Goal: Task Accomplishment & Management: Use online tool/utility

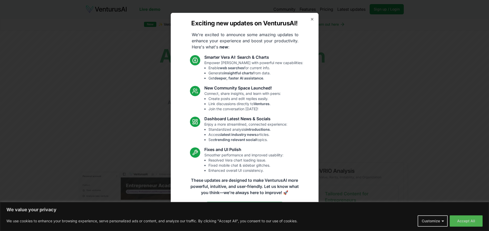
click at [313, 19] on icon "button" at bounding box center [312, 19] width 4 height 4
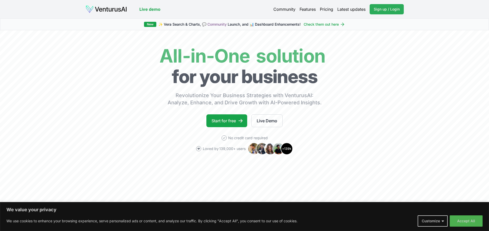
click at [390, 8] on span "Sign up / Login" at bounding box center [387, 9] width 26 height 5
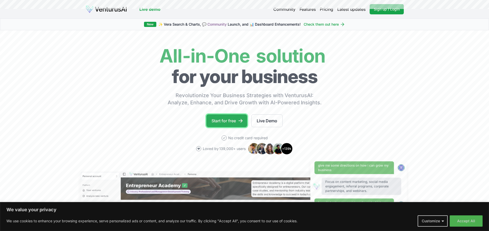
click at [222, 121] on link "Start for free" at bounding box center [226, 121] width 41 height 13
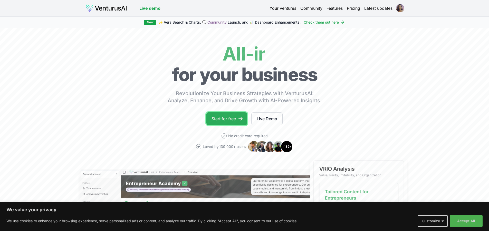
click at [221, 120] on link "Start for free" at bounding box center [226, 118] width 41 height 13
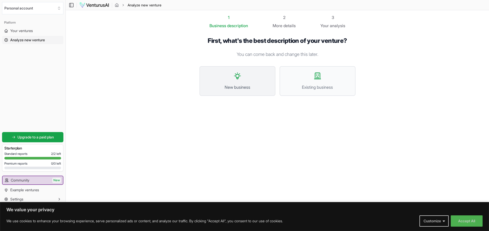
click at [233, 78] on button "New business" at bounding box center [238, 81] width 76 height 30
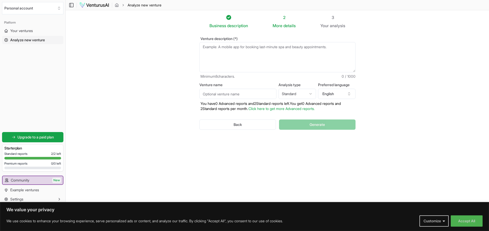
click at [213, 96] on input "Venture name" at bounding box center [238, 94] width 77 height 10
type input "SoulMath"
click at [246, 58] on textarea "Venture description (*)" at bounding box center [278, 57] width 156 height 30
paste textarea "SoulMath is your numerology-powered clarity system that blends ancient number w…"
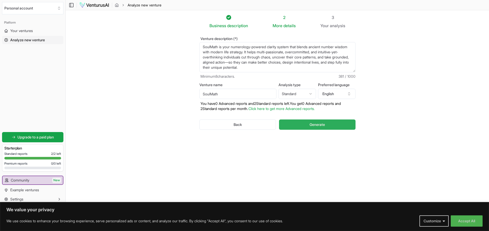
type textarea "SoulMath is your numerology-powered clarity system that blends ancient number w…"
click at [314, 124] on span "Generate" at bounding box center [317, 124] width 15 height 5
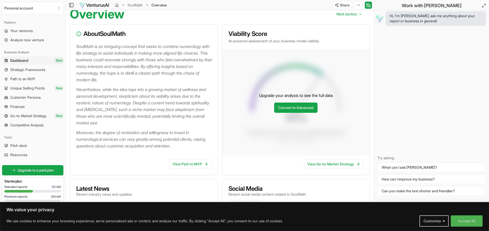
scroll to position [51, 0]
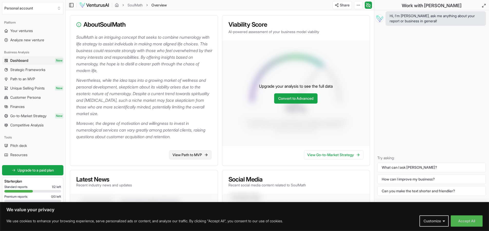
click at [185, 160] on link "View Path to MVP" at bounding box center [190, 154] width 42 height 9
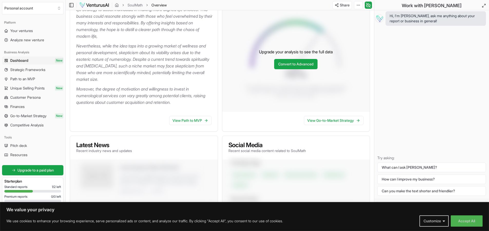
scroll to position [51, 0]
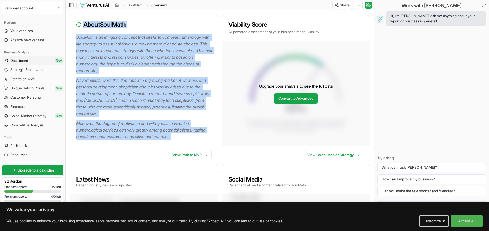
drag, startPoint x: 192, startPoint y: 140, endPoint x: 77, endPoint y: 31, distance: 158.7
click at [77, 31] on div "About [PERSON_NAME] is an intriguing concept that seeks to combine numerology w…" at bounding box center [144, 90] width 148 height 151
copy div "About [PERSON_NAME] is an intriguing concept that seeks to combine numerology w…"
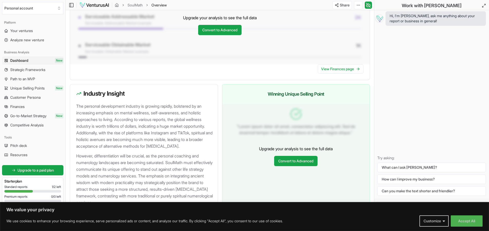
scroll to position [504, 0]
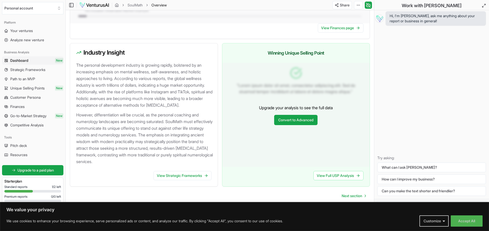
drag, startPoint x: 159, startPoint y: 162, endPoint x: 82, endPoint y: 44, distance: 140.8
click at [82, 44] on div "Industry Insight The personal development industry is growing rapidly, bolstere…" at bounding box center [144, 115] width 148 height 144
copy div "Industry Insight The personal development industry is growing rapidly, bolstere…"
click at [182, 175] on link "View Strategic Frameworks" at bounding box center [183, 175] width 58 height 9
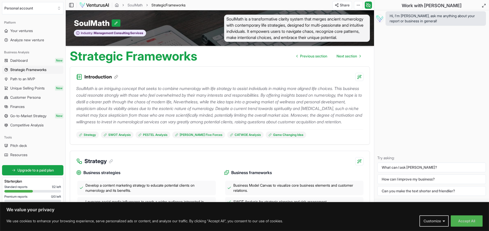
click at [115, 79] on icon at bounding box center [116, 77] width 4 height 4
click at [358, 82] on html "We value your privacy We use cookies to enhance your browsing experience, serve…" at bounding box center [244, 115] width 489 height 231
click at [312, 92] on div "Provide detailed explanation" at bounding box center [325, 93] width 67 height 8
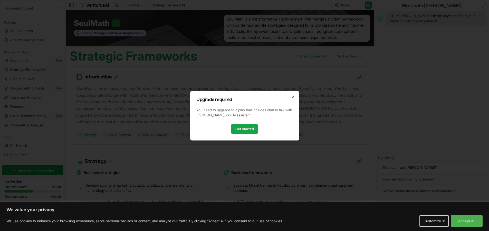
click at [294, 100] on div "Upgrade required You need to upgrade to a plan that includes chat to talk with …" at bounding box center [244, 116] width 109 height 50
click at [293, 97] on icon "button" at bounding box center [293, 97] width 2 height 2
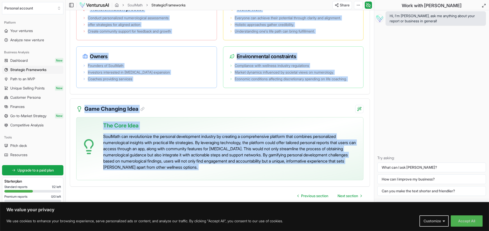
scroll to position [1043, 0]
drag, startPoint x: 71, startPoint y: 60, endPoint x: 306, endPoint y: 188, distance: 268.4
copy main "Strategic Frameworks Previous section Next section Introduction SoulMath is an …"
click at [21, 60] on span "Dashboard" at bounding box center [18, 60] width 17 height 5
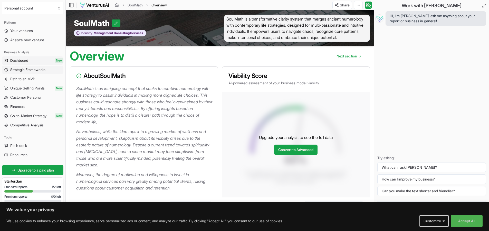
click at [24, 71] on span "Strategic Frameworks" at bounding box center [27, 69] width 35 height 5
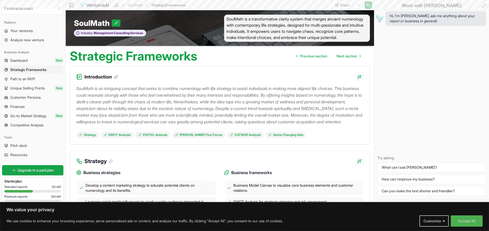
click at [21, 78] on span "Path to an MVP" at bounding box center [22, 79] width 25 height 5
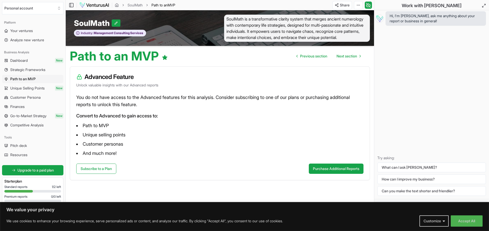
scroll to position [0, 0]
click at [25, 88] on span "Unique Selling Points" at bounding box center [27, 88] width 34 height 5
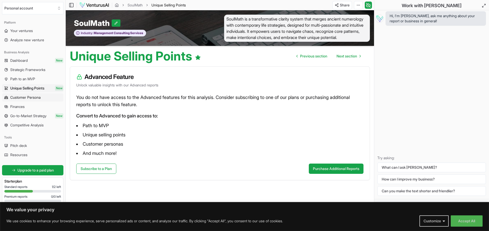
click at [26, 99] on span "Customer Persona" at bounding box center [25, 97] width 30 height 5
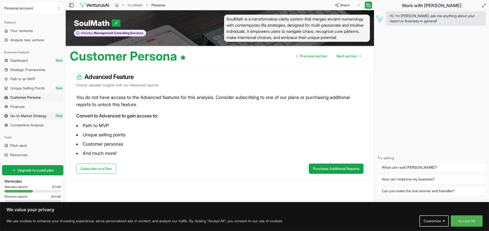
click at [30, 117] on span "Go-to-Market Strategy" at bounding box center [28, 115] width 36 height 5
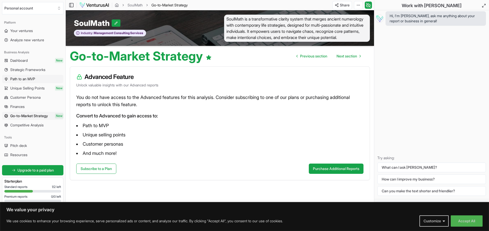
click at [22, 78] on span "Path to an MVP" at bounding box center [22, 79] width 25 height 5
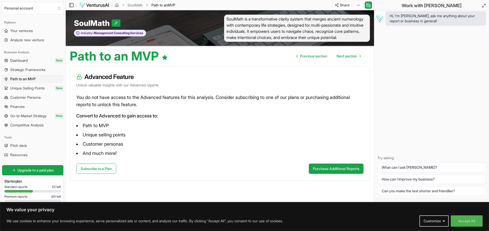
click at [13, 105] on span "Finances" at bounding box center [17, 106] width 14 height 5
click at [19, 117] on span "Go-to-Market Strategy" at bounding box center [28, 115] width 36 height 5
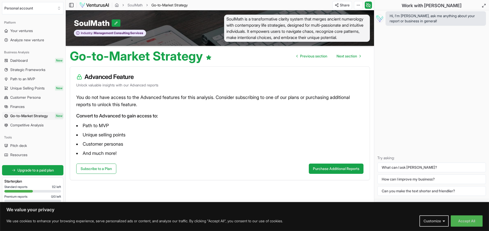
click at [22, 124] on span "Competitive Analysis" at bounding box center [26, 125] width 33 height 5
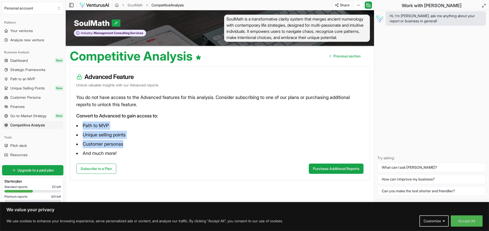
drag, startPoint x: 129, startPoint y: 150, endPoint x: 79, endPoint y: 129, distance: 54.1
click at [79, 129] on ul "Path to MVP Unique selling points Customer personas And much more!" at bounding box center [219, 140] width 287 height 36
drag, startPoint x: 10, startPoint y: 1, endPoint x: 97, endPoint y: 147, distance: 170.2
click at [26, 29] on span "Your ventures" at bounding box center [21, 30] width 23 height 5
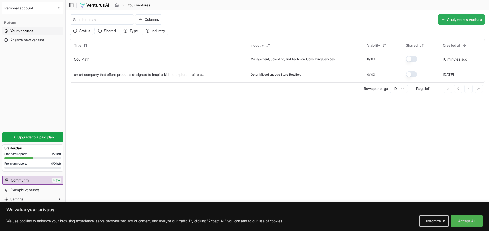
click at [470, 20] on button "Analyze new venture" at bounding box center [461, 19] width 47 height 10
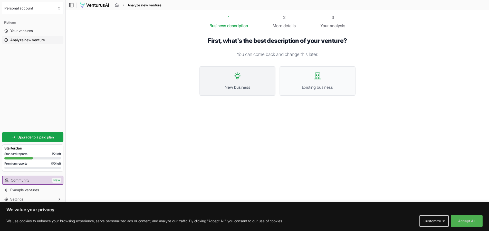
click at [241, 80] on button "New business" at bounding box center [238, 81] width 76 height 30
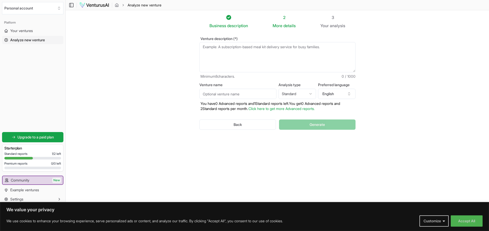
click at [428, 92] on section "Business description 2 More details 3 Your analysis Venture description (*) Min…" at bounding box center [277, 107] width 423 height 195
click at [453, 94] on section "Business description 2 More details 3 Your analysis Venture description (*) Min…" at bounding box center [277, 107] width 423 height 195
click at [212, 46] on textarea "Venture description (*)" at bounding box center [278, 57] width 156 height 30
paste textarea "Ms. AI is a personal brand and business concept centered on helping women—espec…"
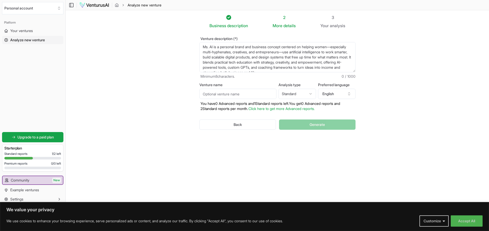
scroll to position [3, 0]
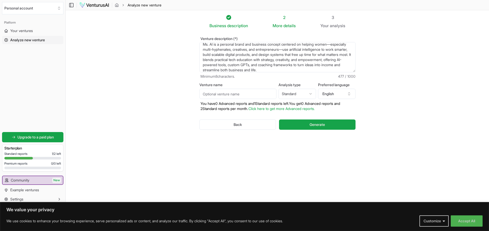
type textarea "Ms. AI is a personal brand and business concept centered on helping women—espec…"
click at [239, 96] on input "Venture name" at bounding box center [238, 94] width 77 height 10
type input "Ms. AI"
click at [309, 91] on html "We value your privacy We use cookies to enhance your browsing experience, serve…" at bounding box center [244, 115] width 489 height 231
click at [310, 91] on html "We value your privacy We use cookies to enhance your browsing experience, serve…" at bounding box center [244, 115] width 489 height 231
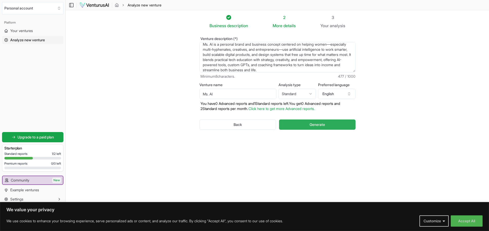
click at [322, 123] on span "Generate" at bounding box center [317, 124] width 15 height 5
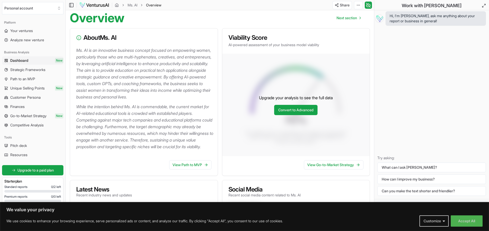
scroll to position [43, 0]
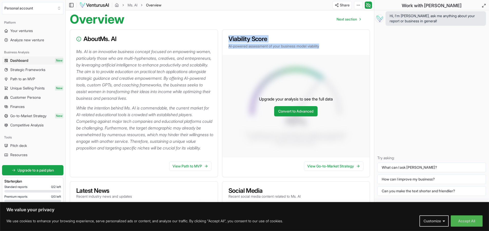
drag, startPoint x: 322, startPoint y: 53, endPoint x: 227, endPoint y: 48, distance: 95.2
click at [227, 48] on div "Viability Score AI-powered assessment of your business model viability" at bounding box center [296, 42] width 148 height 25
drag, startPoint x: 284, startPoint y: 50, endPoint x: 316, endPoint y: 58, distance: 32.2
click at [285, 49] on p "AI-powered assessment of your business model viability" at bounding box center [296, 46] width 135 height 5
click at [311, 49] on p "AI-powered assessment of your business model viability" at bounding box center [296, 46] width 135 height 5
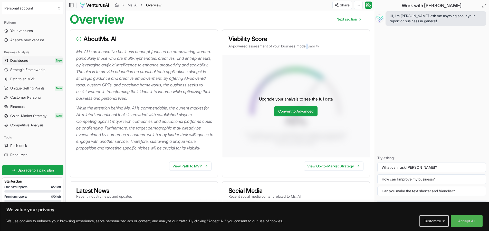
click at [311, 49] on p "AI-powered assessment of your business model viability" at bounding box center [296, 46] width 135 height 5
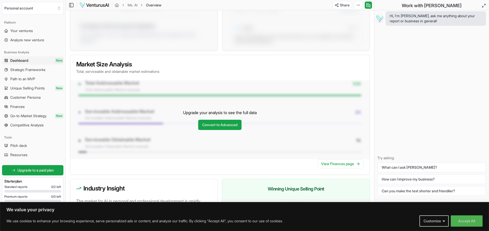
scroll to position [377, 0]
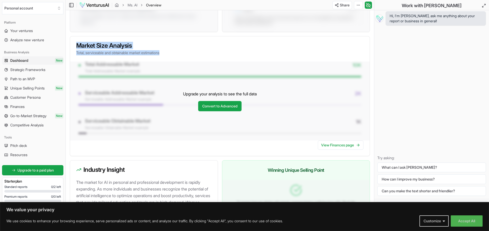
drag, startPoint x: 170, startPoint y: 72, endPoint x: 76, endPoint y: 66, distance: 94.2
click at [76, 62] on div "Market Size Analysis Total, serviceable and obtainable market estimations" at bounding box center [220, 48] width 300 height 25
copy div "Market Size Analysis Total, serviceable and obtainable market estimations"
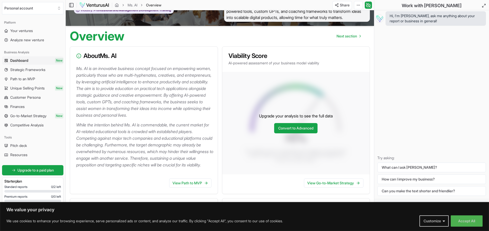
scroll to position [26, 0]
click at [24, 69] on span "Strategic Frameworks" at bounding box center [27, 69] width 35 height 5
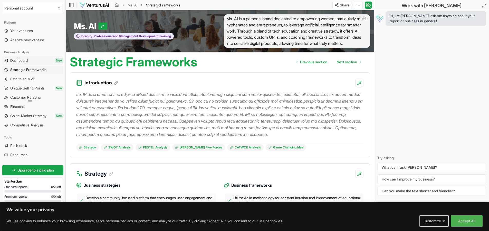
click at [22, 61] on span "Dashboard" at bounding box center [18, 60] width 17 height 5
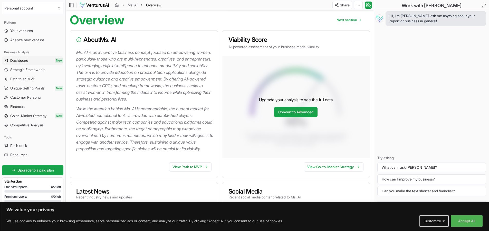
scroll to position [51, 0]
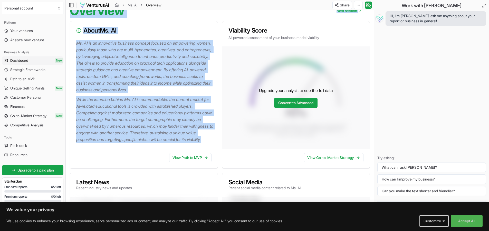
drag, startPoint x: 105, startPoint y: 154, endPoint x: 69, endPoint y: 16, distance: 142.1
click at [139, 54] on p "Ms. AI is an innovative business concept focused on empowering women, particula…" at bounding box center [144, 66] width 137 height 53
click at [143, 17] on div "Overview Next section" at bounding box center [220, 9] width 308 height 16
drag, startPoint x: 71, startPoint y: 16, endPoint x: 122, endPoint y: 159, distance: 151.5
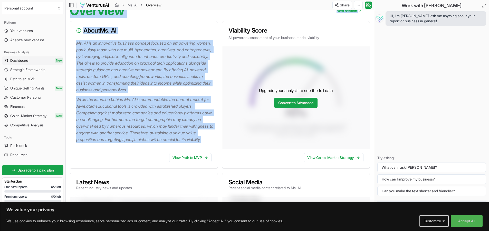
copy main "Overview Next section About Ms. AI Ms. AI is an innovative business concept foc…"
click at [352, 13] on span "Next section" at bounding box center [347, 10] width 21 height 5
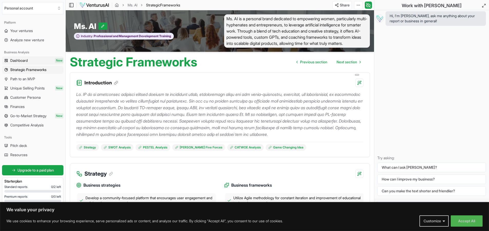
click at [18, 61] on span "Dashboard" at bounding box center [18, 60] width 17 height 5
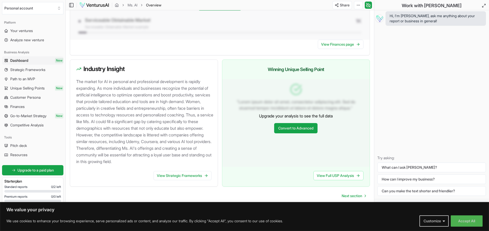
scroll to position [497, 0]
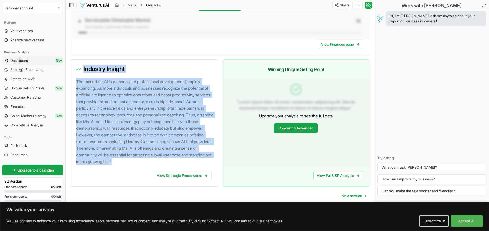
drag, startPoint x: 193, startPoint y: 153, endPoint x: 75, endPoint y: 70, distance: 144.2
click at [75, 70] on div "Industry Insight The market for AI in personal and professional development is …" at bounding box center [144, 123] width 148 height 127
